Goal: Transaction & Acquisition: Purchase product/service

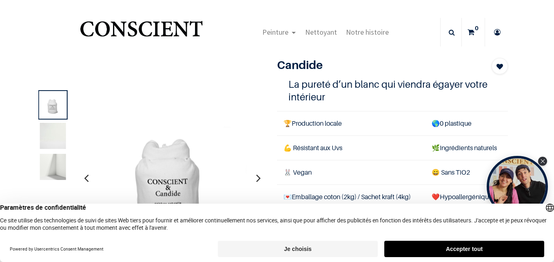
click at [466, 248] on button "Accepter tout" at bounding box center [464, 249] width 160 height 16
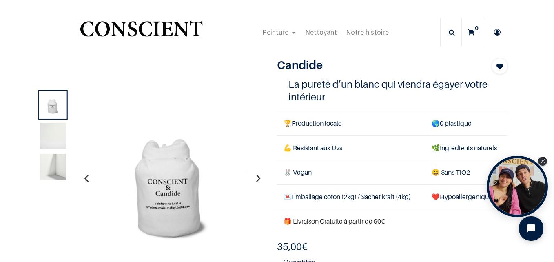
click at [256, 177] on icon "button" at bounding box center [258, 178] width 4 height 22
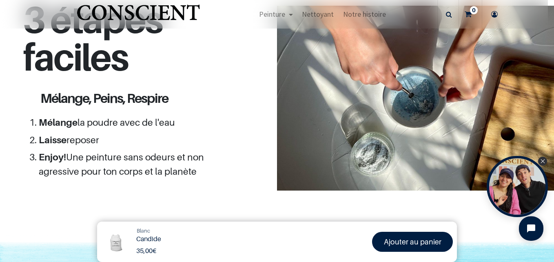
scroll to position [734, 0]
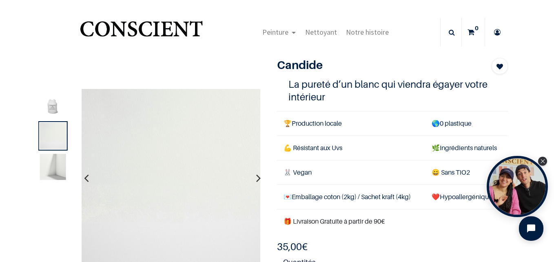
click at [519, 193] on div "Open Tolstoy widget" at bounding box center [517, 186] width 61 height 61
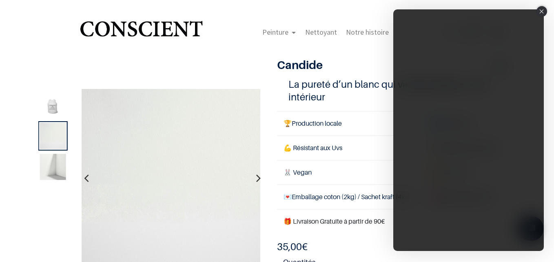
click at [541, 12] on icon "Close" at bounding box center [542, 11] width 4 height 4
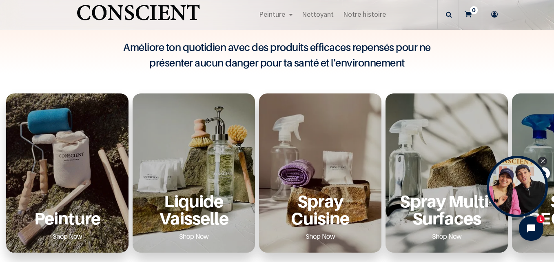
scroll to position [286, 0]
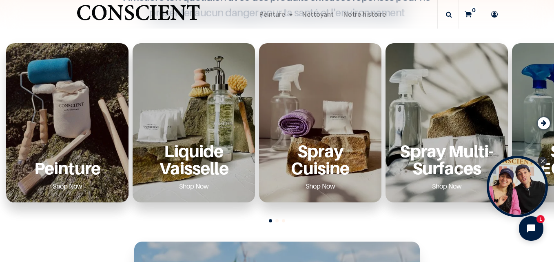
click at [56, 123] on div "Peinture Shop Now" at bounding box center [67, 122] width 122 height 159
click at [77, 183] on link "Shop Now" at bounding box center [67, 186] width 49 height 13
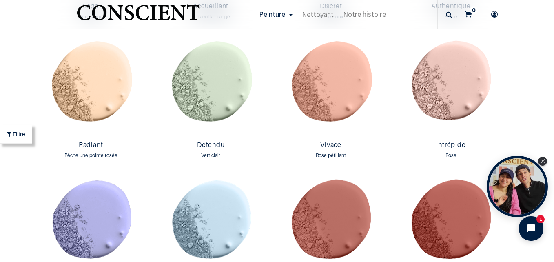
scroll to position [816, 0]
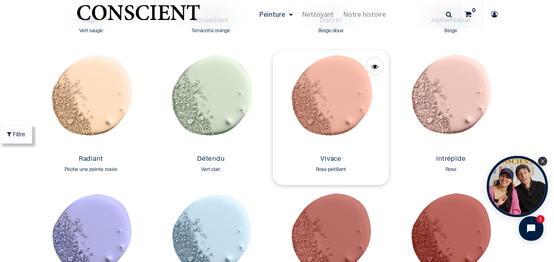
click at [335, 104] on img at bounding box center [331, 100] width 116 height 101
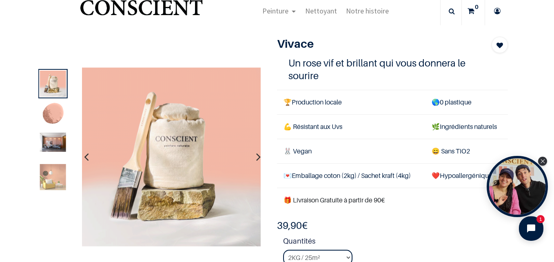
scroll to position [41, 0]
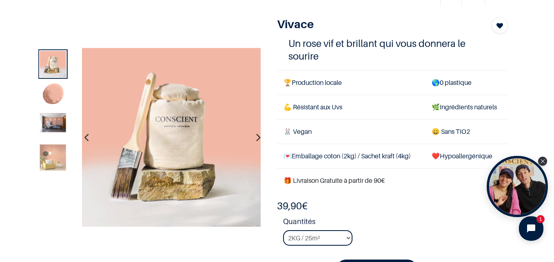
click at [256, 136] on icon "button" at bounding box center [258, 137] width 4 height 22
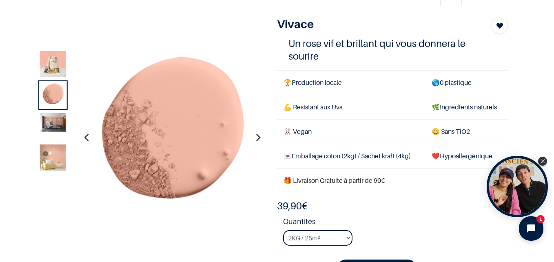
click at [256, 136] on icon "button" at bounding box center [258, 137] width 4 height 22
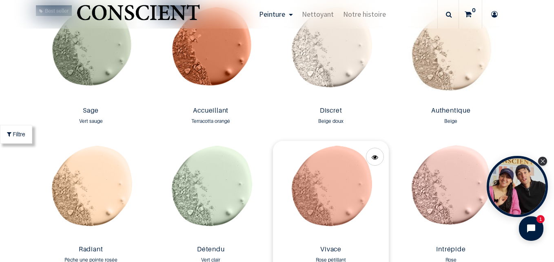
scroll to position [776, 0]
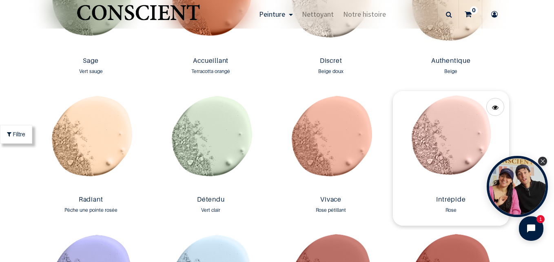
click at [428, 142] on img at bounding box center [451, 141] width 116 height 101
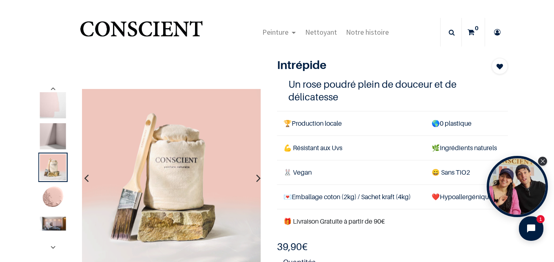
click at [256, 177] on icon "button" at bounding box center [258, 178] width 4 height 22
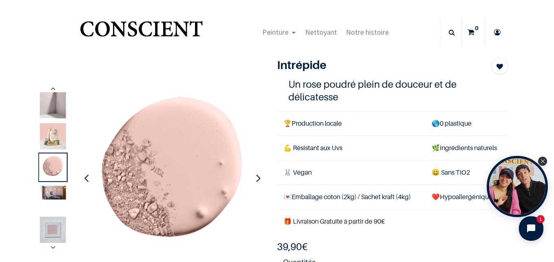
click at [256, 177] on icon "button" at bounding box center [258, 178] width 4 height 22
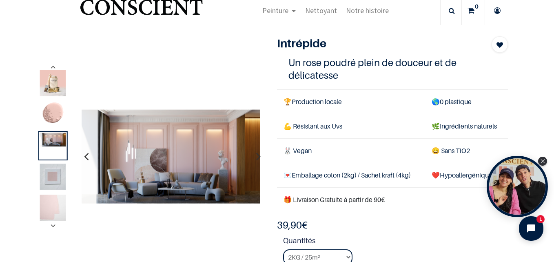
scroll to position [41, 0]
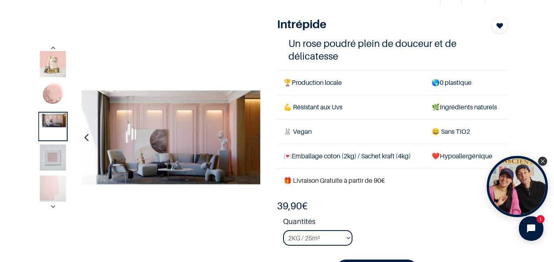
scroll to position [82, 0]
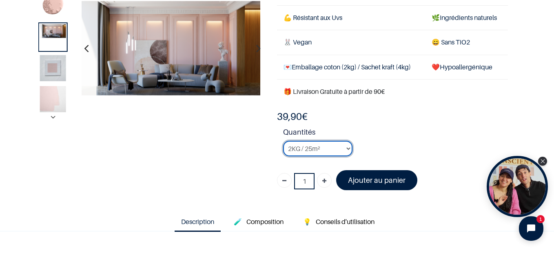
click at [311, 147] on select "2KG / 25m² 4KG / 50m² 8KG / 100m² Testeur" at bounding box center [317, 149] width 69 height 16
select select "12"
click at [283, 141] on select "2KG / 25m² 4KG / 50m² 8KG / 100m² Testeur" at bounding box center [317, 149] width 69 height 16
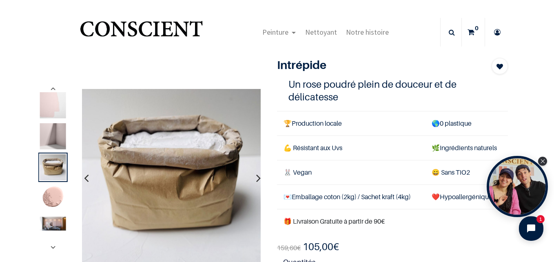
click at [256, 177] on icon "button" at bounding box center [258, 178] width 4 height 22
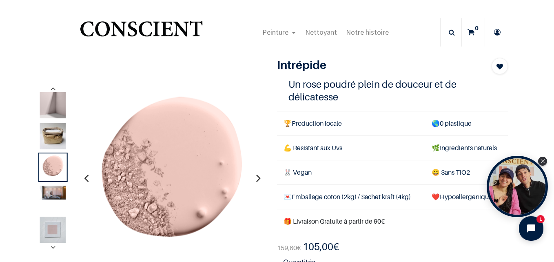
click at [256, 177] on icon "button" at bounding box center [258, 178] width 4 height 22
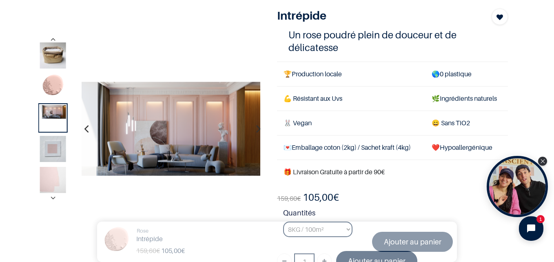
scroll to position [41, 0]
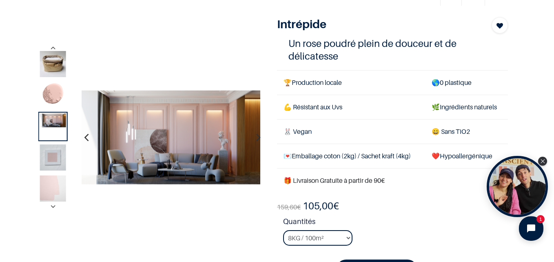
click at [56, 184] on img at bounding box center [53, 188] width 26 height 26
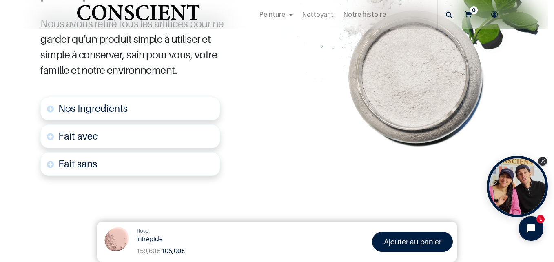
scroll to position [490, 0]
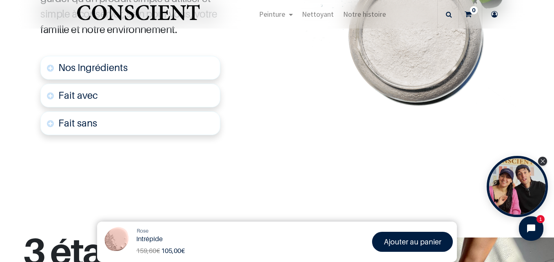
click at [84, 92] on font "Fait avec" at bounding box center [78, 95] width 40 height 12
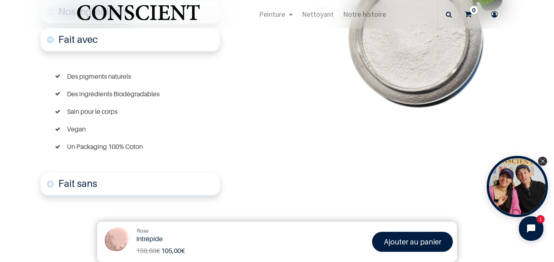
scroll to position [548, 0]
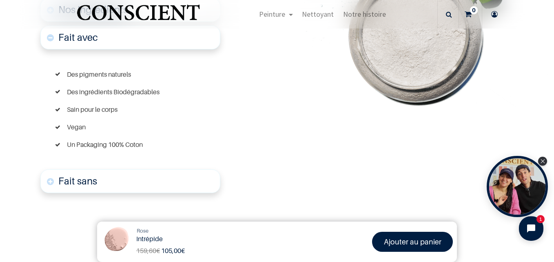
click at [80, 182] on font "Fait sans" at bounding box center [77, 181] width 39 height 12
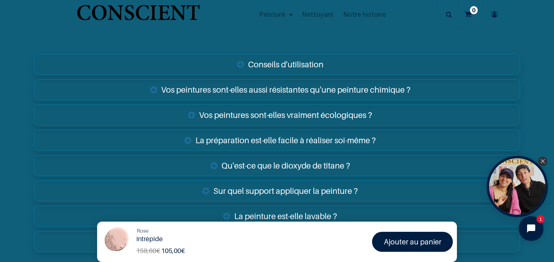
scroll to position [1552, 0]
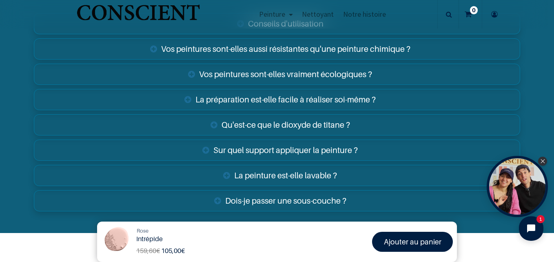
click at [253, 153] on link "Sur quel support appliquer la peinture ?" at bounding box center [277, 150] width 486 height 21
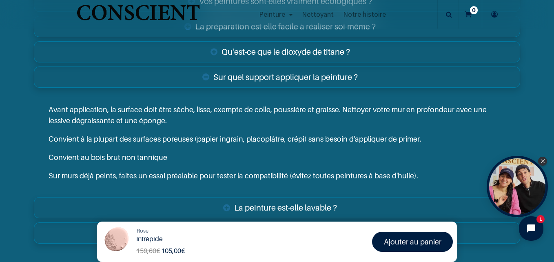
scroll to position [1634, 0]
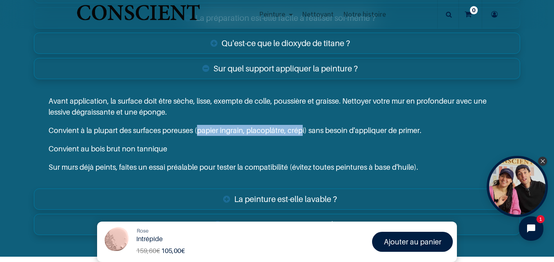
drag, startPoint x: 195, startPoint y: 126, endPoint x: 299, endPoint y: 129, distance: 104.5
click at [299, 129] on p "Convient à la plupart des surfaces poreuses (papier ingrain, placoplâtre, crépi…" at bounding box center [277, 130] width 457 height 11
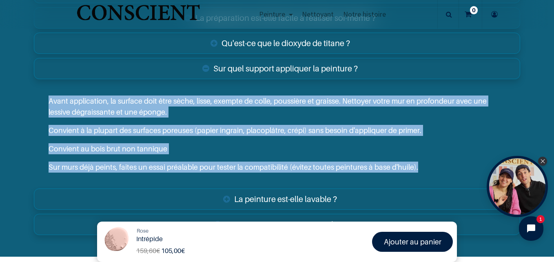
drag, startPoint x: 46, startPoint y: 97, endPoint x: 416, endPoint y: 183, distance: 380.1
click at [416, 183] on div "Avant application, la surface doit être sèche, lisse, exempte de colle, poussiè…" at bounding box center [277, 134] width 486 height 105
copy div "Avant application, la surface doit être sèche, lisse, exempte de colle, poussiè…"
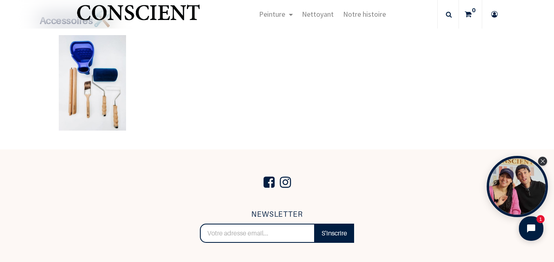
scroll to position [1756, 0]
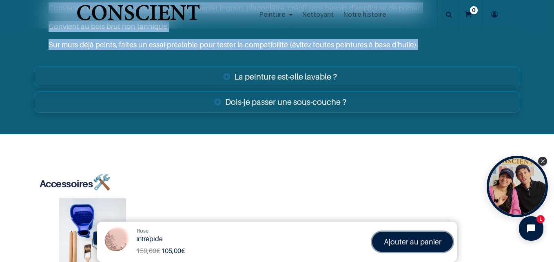
click at [401, 240] on font "Ajouter au panier" at bounding box center [413, 241] width 58 height 9
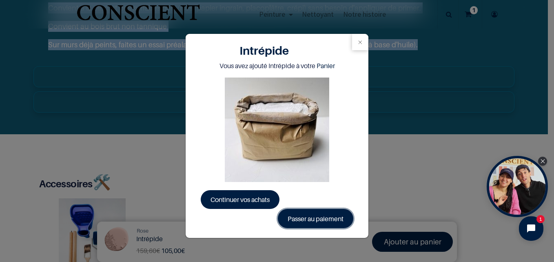
click at [311, 217] on link "Passer au paiement" at bounding box center [315, 218] width 75 height 19
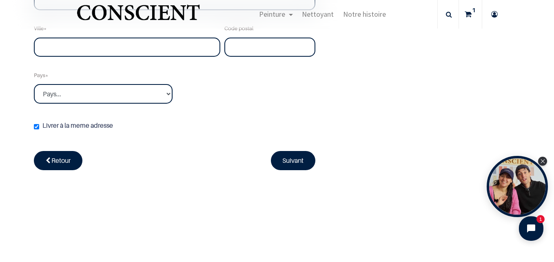
scroll to position [237, 0]
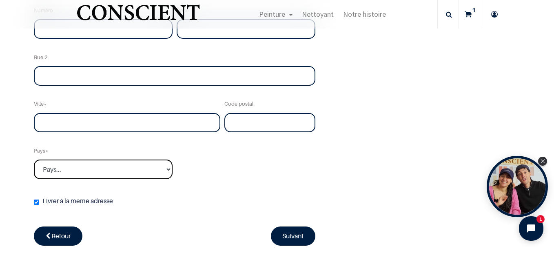
click at [84, 169] on select "Pays... Afghanistan Afrique du sud Albanie Algérie" at bounding box center [103, 170] width 139 height 20
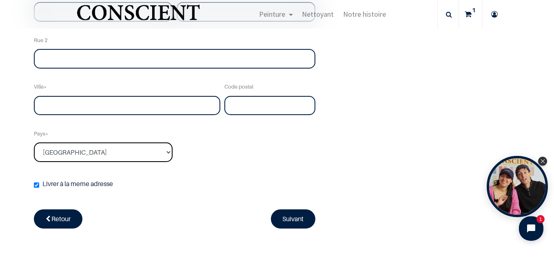
scroll to position [197, 0]
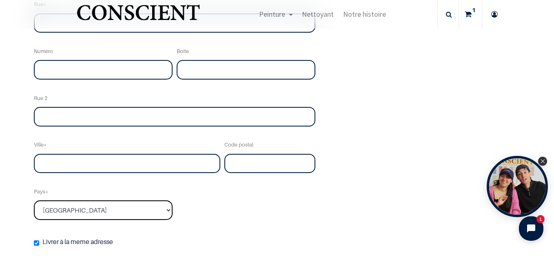
click at [83, 206] on select "Pays... Afghanistan Afrique du sud Albanie Algérie" at bounding box center [103, 210] width 139 height 20
select select "75"
click at [34, 200] on select "Pays... Afghanistan Afrique du sud Albanie Algérie" at bounding box center [103, 210] width 139 height 20
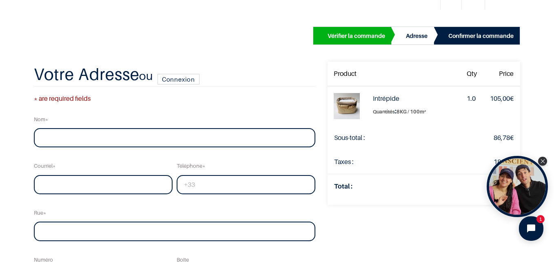
scroll to position [0, 0]
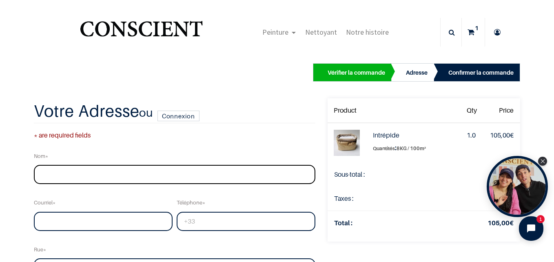
click at [178, 176] on input "text" at bounding box center [175, 175] width 282 height 20
type input "Anna"
type input "ahagg_drougge@hotmail.com"
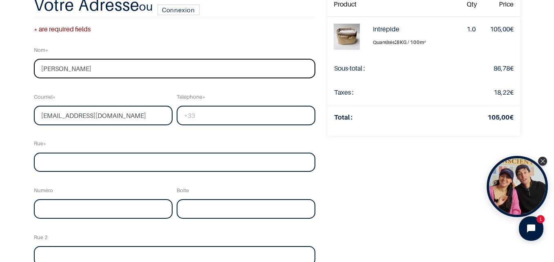
scroll to position [122, 0]
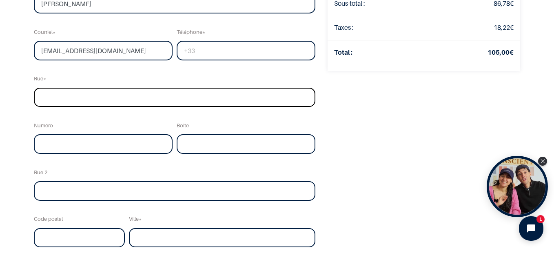
click at [138, 93] on input "text" at bounding box center [175, 98] width 282 height 20
type input "rue de la république"
type input "+33785840713"
type input "59"
type input "30160"
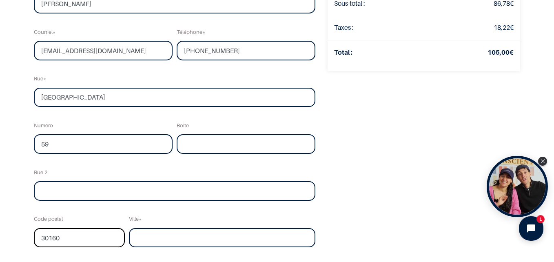
type input "BESSEGES"
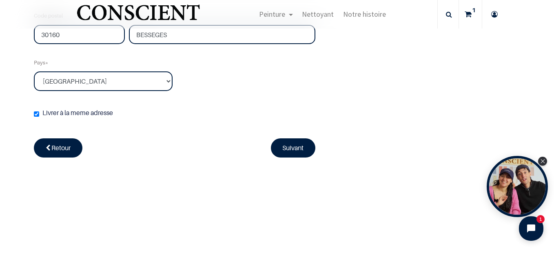
scroll to position [326, 0]
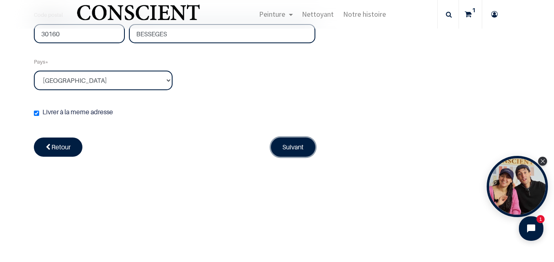
click at [285, 151] on link "Suivant" at bounding box center [293, 147] width 45 height 19
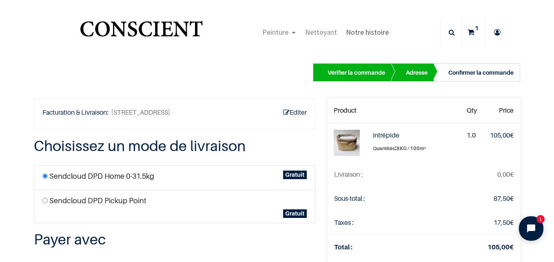
click at [358, 30] on span "Notre histoire" at bounding box center [367, 31] width 43 height 9
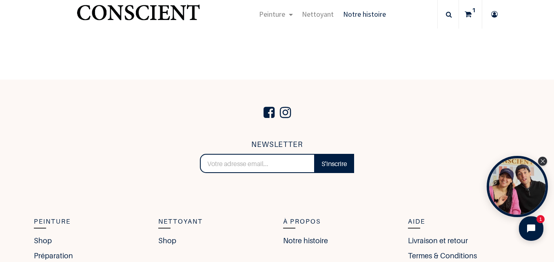
scroll to position [1428, 0]
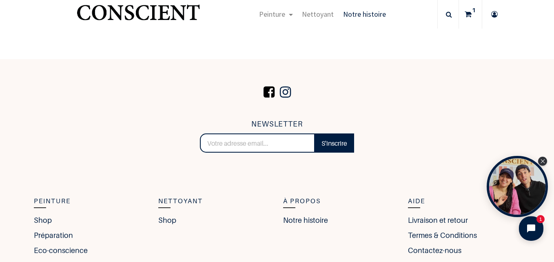
click at [268, 93] on span at bounding box center [269, 92] width 15 height 28
